Goal: Book appointment/travel/reservation

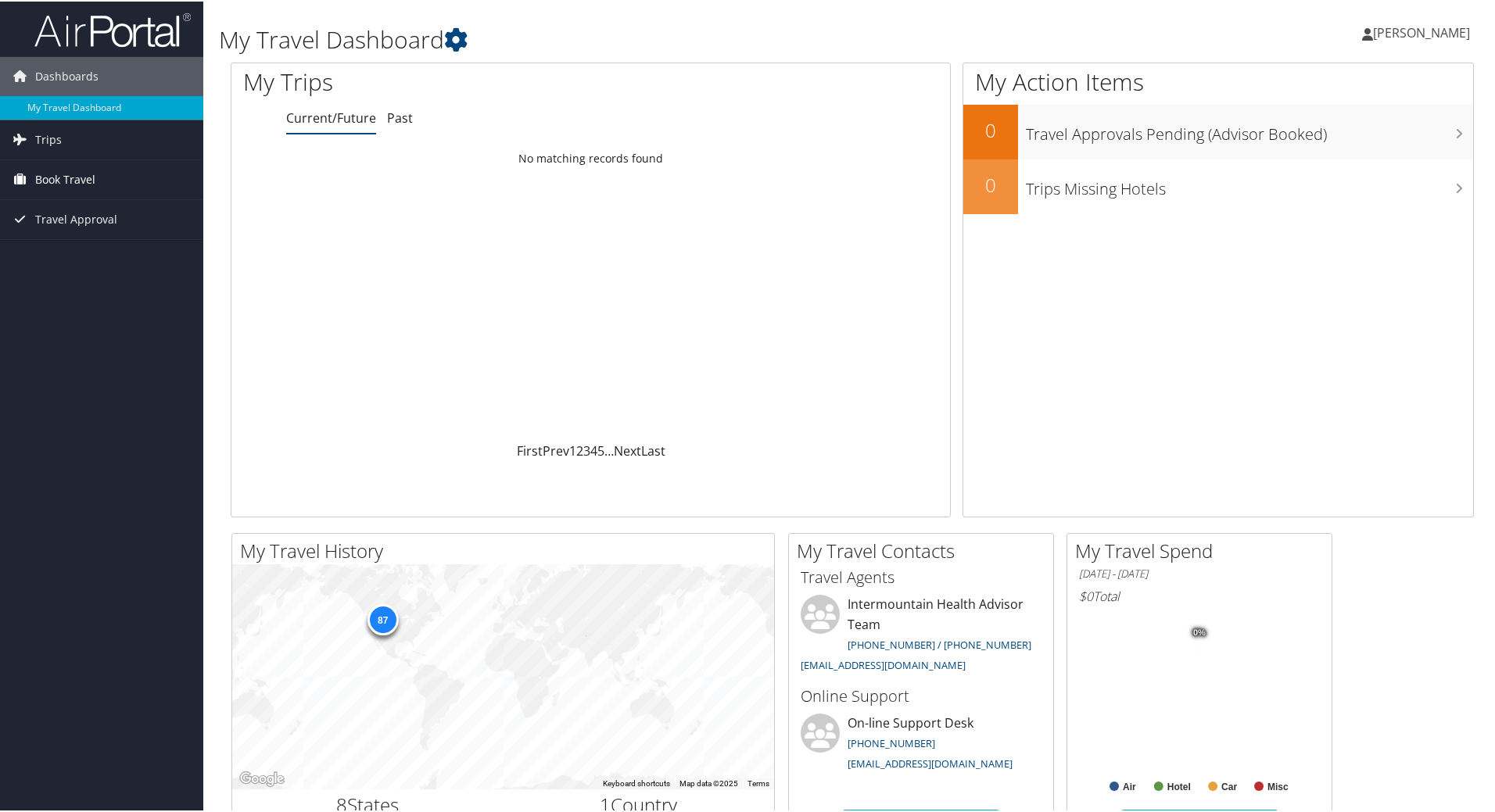
click at [61, 178] on span "Book Travel" at bounding box center [65, 177] width 60 height 39
click at [115, 253] on link "Book/Manage Online Trips" at bounding box center [102, 257] width 203 height 23
